Goal: Task Accomplishment & Management: Use online tool/utility

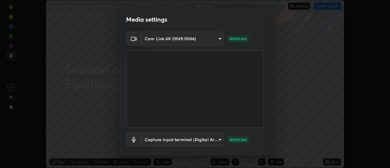
scroll to position [32, 0]
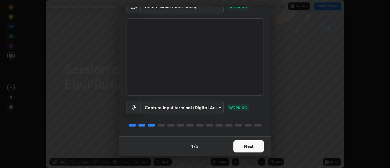
click at [250, 148] on button "Next" at bounding box center [249, 146] width 31 height 12
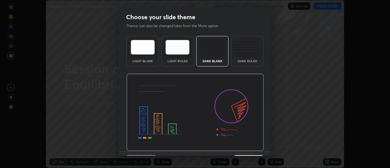
scroll to position [15, 0]
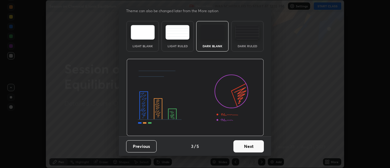
click at [247, 148] on button "Next" at bounding box center [249, 146] width 31 height 12
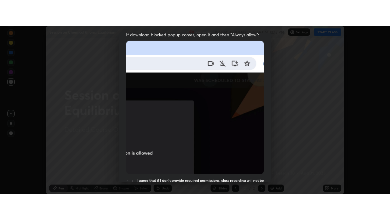
scroll to position [156, 0]
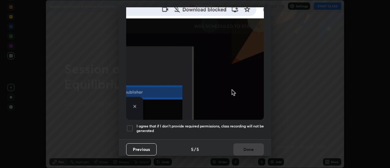
click at [237, 124] on h5 "I agree that if I don't provide required permissions, class recording will not …" at bounding box center [200, 128] width 127 height 9
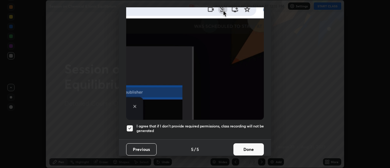
click at [250, 146] on button "Done" at bounding box center [249, 149] width 31 height 12
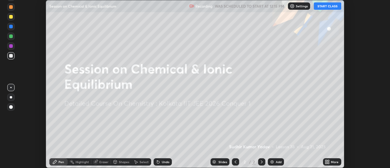
click at [323, 8] on button "START CLASS" at bounding box center [327, 5] width 27 height 7
click at [327, 161] on icon at bounding box center [327, 161] width 2 height 2
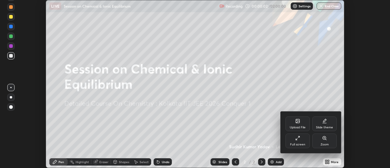
click at [301, 140] on div "Full screen" at bounding box center [298, 141] width 24 height 15
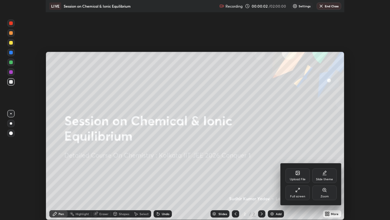
scroll to position [220, 390]
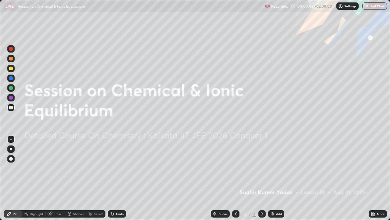
click at [274, 168] on img at bounding box center [272, 213] width 5 height 5
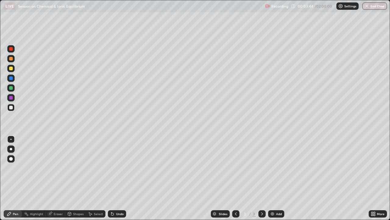
click at [119, 168] on div "Undo" at bounding box center [120, 213] width 8 height 3
click at [99, 168] on div "Select" at bounding box center [98, 213] width 9 height 3
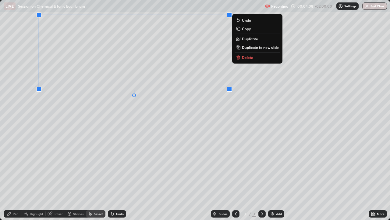
click at [15, 168] on div "Pen" at bounding box center [15, 213] width 5 height 3
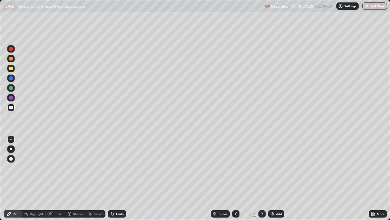
click at [96, 168] on div "Select" at bounding box center [98, 213] width 9 height 3
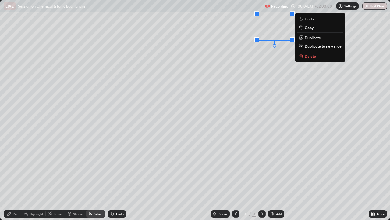
click at [17, 168] on div "Pen" at bounding box center [15, 213] width 5 height 3
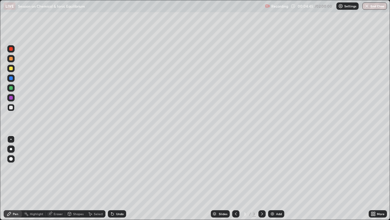
click at [96, 168] on div "Select" at bounding box center [98, 213] width 9 height 3
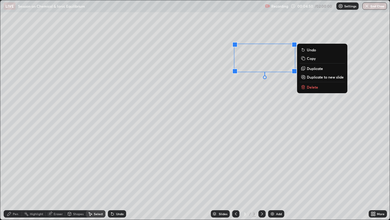
click at [16, 168] on div "Pen" at bounding box center [15, 213] width 5 height 3
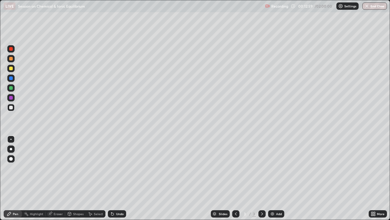
click at [271, 168] on div "Add" at bounding box center [276, 213] width 16 height 7
click at [97, 168] on div "Select" at bounding box center [98, 213] width 9 height 3
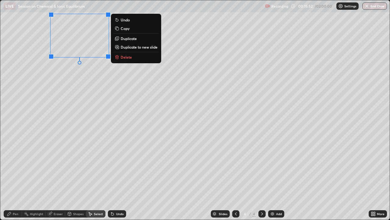
click at [16, 168] on div "Pen" at bounding box center [15, 213] width 5 height 3
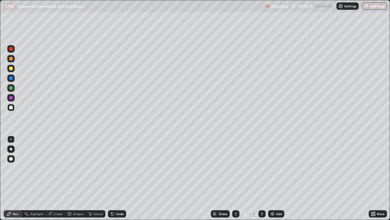
click at [114, 168] on div "Undo" at bounding box center [117, 213] width 18 height 7
click at [115, 168] on div "Undo" at bounding box center [117, 213] width 18 height 7
click at [116, 168] on div "Undo" at bounding box center [117, 213] width 18 height 7
click at [115, 168] on div "Undo" at bounding box center [117, 213] width 18 height 7
click at [116, 168] on div "Undo" at bounding box center [120, 213] width 8 height 3
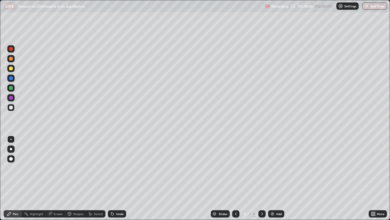
click at [116, 168] on div "Undo" at bounding box center [120, 213] width 8 height 3
click at [114, 168] on div "Undo" at bounding box center [117, 213] width 18 height 7
click at [114, 168] on icon at bounding box center [112, 213] width 5 height 5
click at [114, 168] on div "Undo" at bounding box center [117, 213] width 18 height 7
click at [114, 168] on icon at bounding box center [112, 213] width 5 height 5
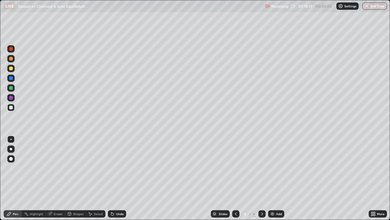
click at [113, 168] on icon at bounding box center [112, 213] width 5 height 5
click at [112, 168] on icon at bounding box center [112, 214] width 2 height 2
click at [113, 168] on icon at bounding box center [112, 213] width 5 height 5
click at [95, 168] on div "Select" at bounding box center [98, 213] width 9 height 3
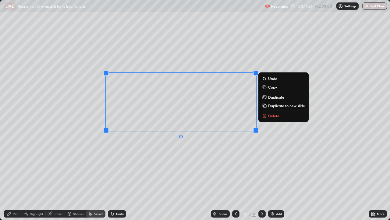
click at [15, 168] on div "Pen" at bounding box center [15, 213] width 5 height 3
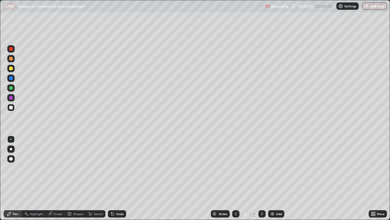
click at [112, 168] on icon at bounding box center [112, 213] width 5 height 5
click at [112, 168] on icon at bounding box center [112, 214] width 2 height 2
click at [116, 168] on div "Undo" at bounding box center [120, 213] width 8 height 3
click at [117, 168] on div "Undo" at bounding box center [120, 213] width 8 height 3
click at [272, 168] on img at bounding box center [272, 213] width 5 height 5
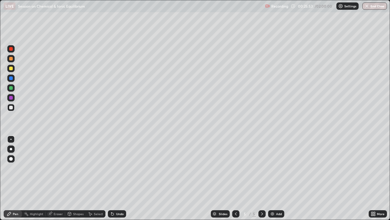
click at [99, 168] on div "Select" at bounding box center [98, 213] width 9 height 3
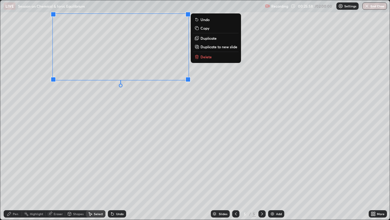
click at [12, 168] on div "Pen" at bounding box center [13, 213] width 18 height 7
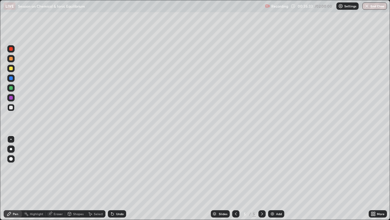
click at [13, 88] on div at bounding box center [10, 87] width 7 height 7
click at [13, 67] on div at bounding box center [10, 68] width 7 height 7
click at [118, 168] on div "Undo" at bounding box center [120, 213] width 8 height 3
click at [12, 88] on div at bounding box center [11, 88] width 4 height 4
click at [113, 168] on icon at bounding box center [112, 213] width 5 height 5
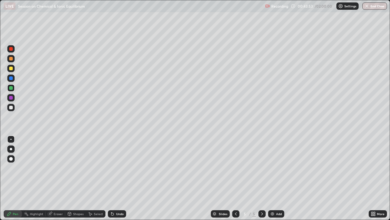
click at [116, 168] on div "Undo" at bounding box center [120, 213] width 8 height 3
click at [116, 168] on div "Undo" at bounding box center [117, 213] width 18 height 7
click at [117, 168] on div "Undo" at bounding box center [117, 213] width 18 height 7
click at [117, 168] on div "Undo" at bounding box center [116, 213] width 21 height 12
click at [117, 168] on div "Undo" at bounding box center [117, 213] width 18 height 7
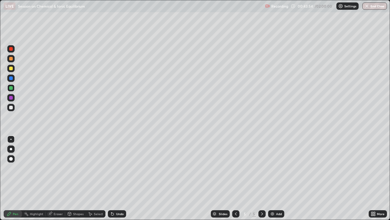
click at [118, 168] on div "Undo" at bounding box center [117, 213] width 18 height 7
click at [120, 168] on div "Undo" at bounding box center [116, 213] width 21 height 12
click at [119, 168] on div "Undo" at bounding box center [116, 213] width 21 height 12
click at [120, 168] on div "Undo" at bounding box center [116, 213] width 21 height 12
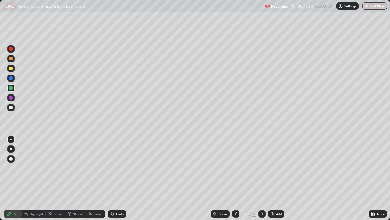
click at [120, 168] on div "Undo" at bounding box center [117, 213] width 18 height 7
click at [120, 168] on div "Undo" at bounding box center [120, 213] width 8 height 3
click at [121, 168] on div "Undo" at bounding box center [120, 213] width 8 height 3
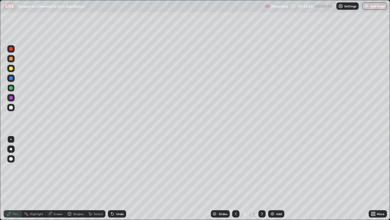
click at [121, 168] on div "Undo" at bounding box center [120, 213] width 8 height 3
click at [118, 168] on div "Undo" at bounding box center [120, 213] width 8 height 3
click at [273, 168] on img at bounding box center [272, 213] width 5 height 5
click at [113, 168] on icon at bounding box center [112, 213] width 5 height 5
click at [114, 168] on div "Undo" at bounding box center [117, 213] width 18 height 7
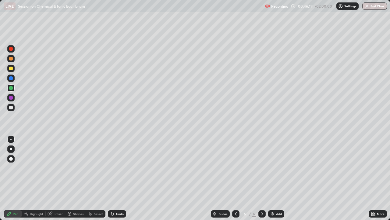
click at [60, 168] on div "Eraser" at bounding box center [58, 213] width 9 height 3
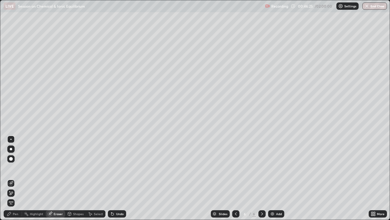
click at [16, 168] on div "Pen" at bounding box center [15, 213] width 5 height 3
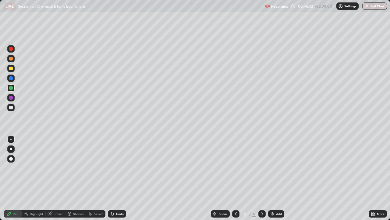
click at [93, 168] on div "Select" at bounding box center [96, 213] width 20 height 7
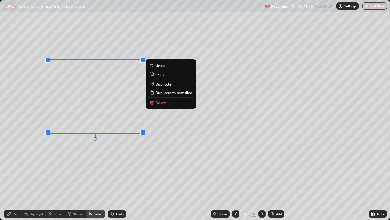
click at [159, 86] on p "Duplicate" at bounding box center [164, 83] width 16 height 5
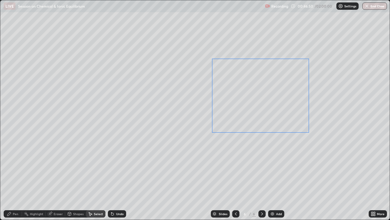
click at [278, 93] on div "0 ° Undo Copy Duplicate Duplicate to new slide Delete" at bounding box center [195, 109] width 390 height 219
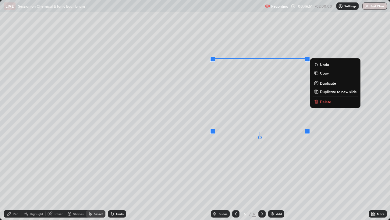
click at [16, 168] on div "Pen" at bounding box center [15, 213] width 5 height 3
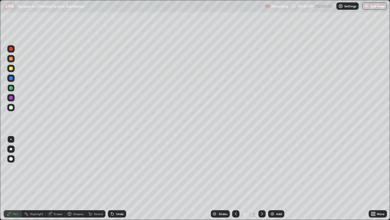
click at [13, 106] on div at bounding box center [10, 107] width 7 height 7
click at [116, 168] on div "Undo" at bounding box center [120, 213] width 8 height 3
click at [236, 168] on icon at bounding box center [236, 213] width 5 height 5
